Goal: Information Seeking & Learning: Learn about a topic

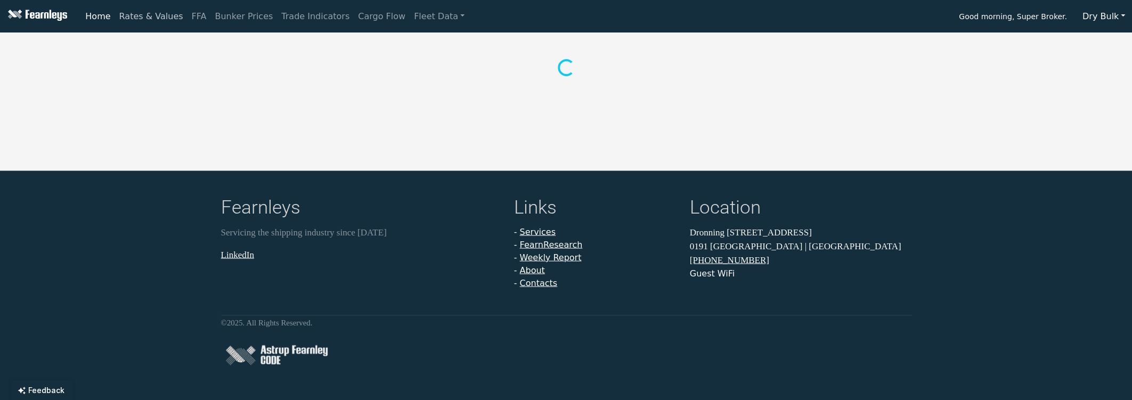
click at [139, 18] on link "Rates & Values" at bounding box center [151, 16] width 72 height 21
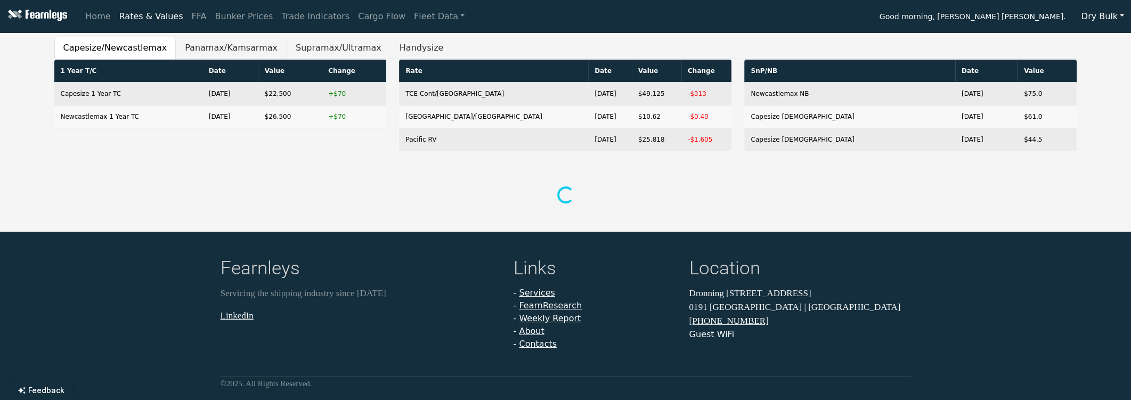
click at [204, 45] on button "Panamax/Kamsarmax" at bounding box center [231, 48] width 111 height 22
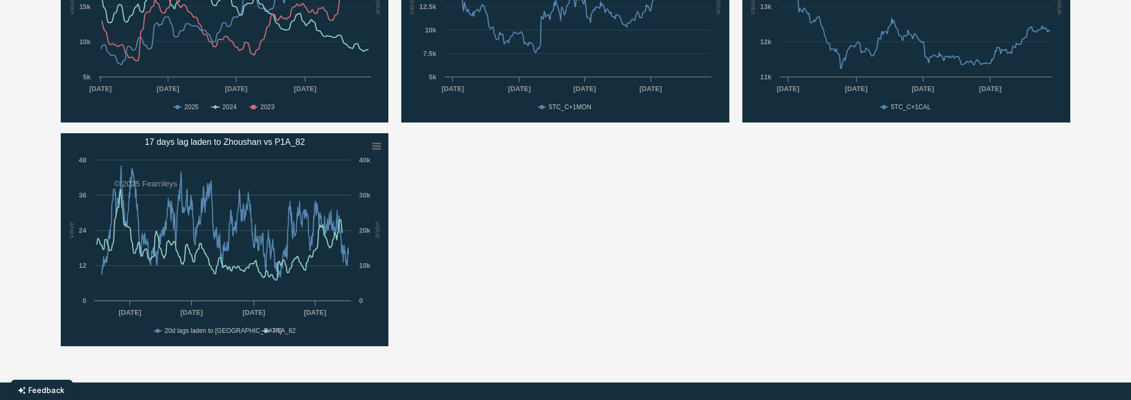
scroll to position [71, 0]
